Goal: Transaction & Acquisition: Book appointment/travel/reservation

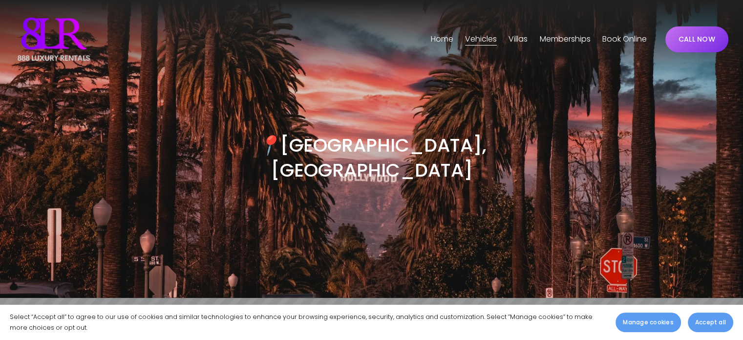
click at [708, 316] on button "Accept all" at bounding box center [710, 322] width 45 height 20
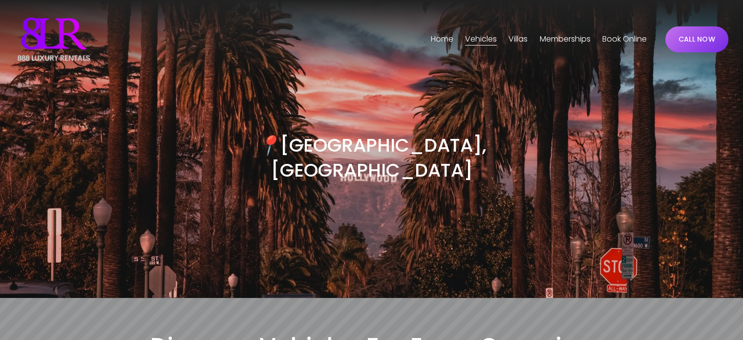
click at [623, 43] on link "Book Online" at bounding box center [625, 39] width 44 height 16
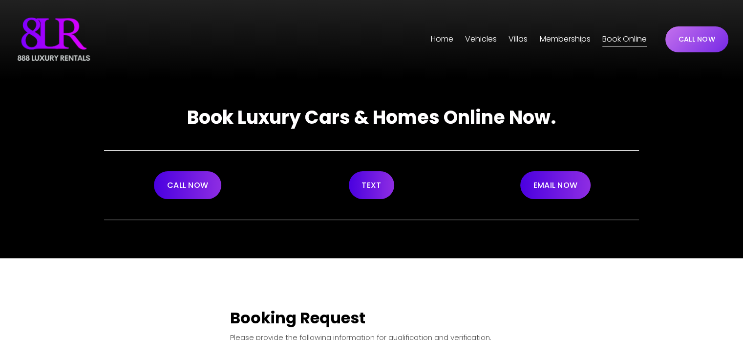
click at [473, 37] on span "Vehicles" at bounding box center [481, 39] width 32 height 14
click at [0, 0] on span "[GEOGRAPHIC_DATA]" at bounding box center [0, 0] width 0 height 0
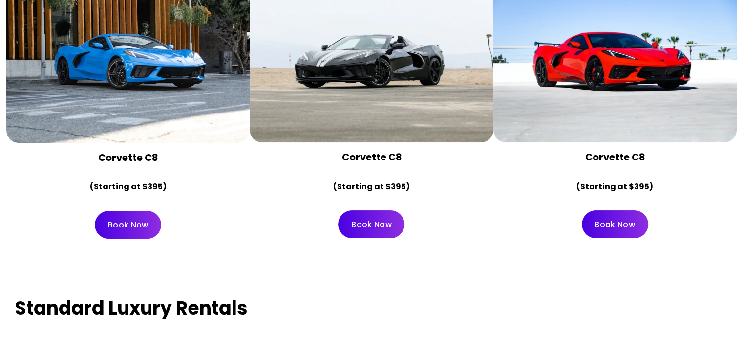
scroll to position [3861, 0]
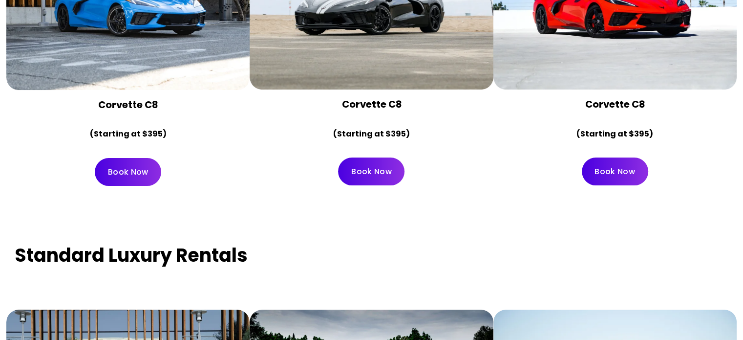
click at [382, 157] on link "Book Now" at bounding box center [371, 171] width 66 height 28
